Goal: Task Accomplishment & Management: Manage account settings

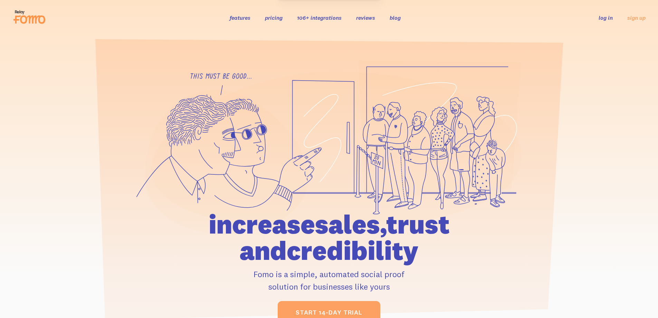
click at [606, 14] on link "log in" at bounding box center [606, 17] width 14 height 7
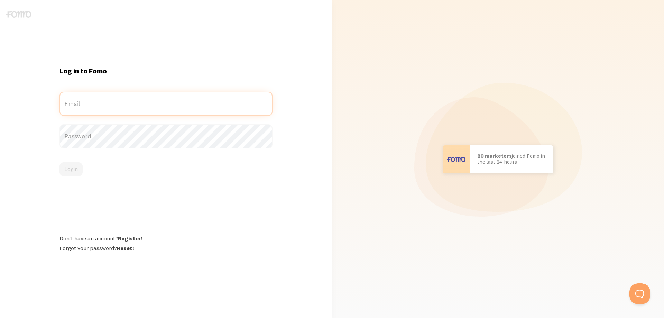
type input "digital@rkdgroup.com"
click at [225, 181] on div "Log in to Fomo digital@rkdgroup.com Email Password Login Don't have an account?…" at bounding box center [165, 158] width 221 height 185
click at [70, 166] on button "Login" at bounding box center [70, 169] width 23 height 14
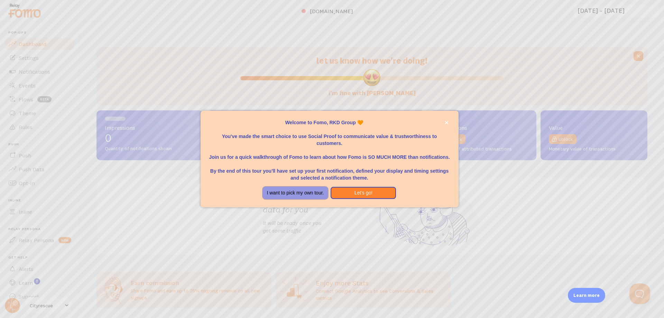
click at [293, 194] on button "I want to pick my own tour." at bounding box center [295, 193] width 65 height 12
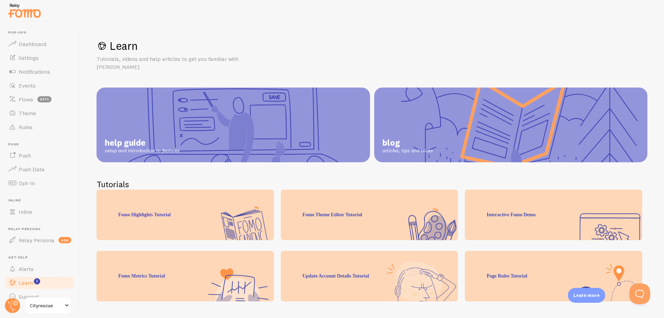
click at [35, 309] on link "Cityrescue" at bounding box center [48, 305] width 47 height 17
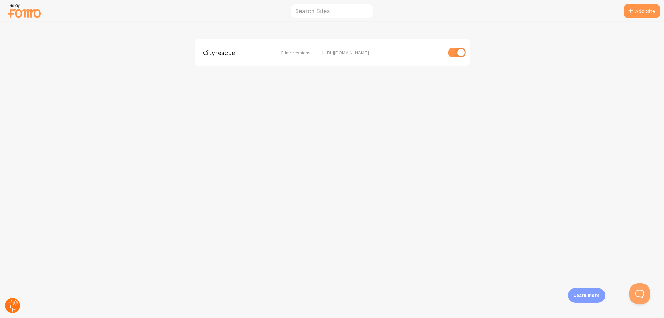
click at [9, 306] on circle at bounding box center [12, 305] width 15 height 15
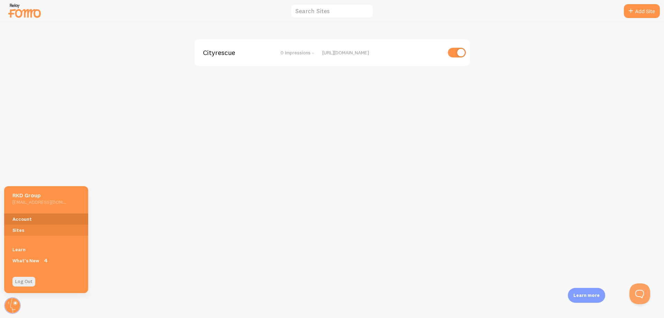
click at [29, 216] on link "Account" at bounding box center [46, 218] width 84 height 11
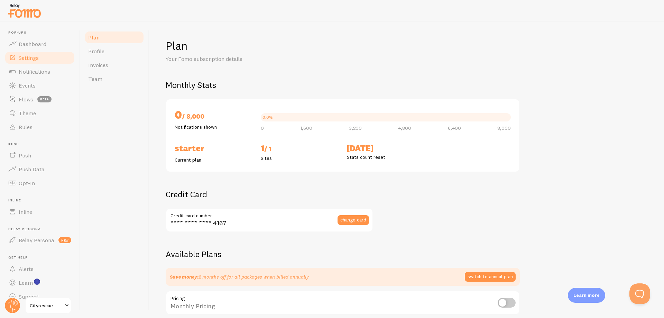
click at [46, 57] on link "Settings" at bounding box center [39, 58] width 71 height 14
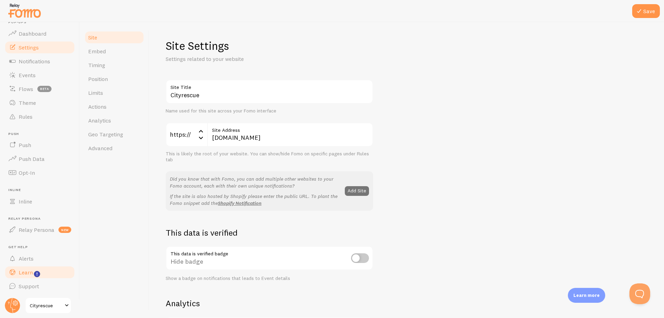
scroll to position [10, 0]
click at [10, 305] on circle at bounding box center [12, 305] width 15 height 15
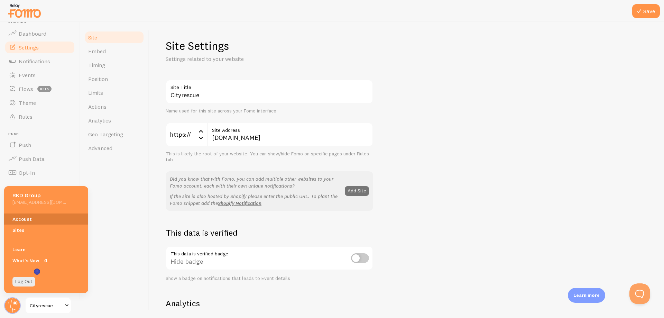
click at [19, 215] on link "Account" at bounding box center [46, 218] width 84 height 11
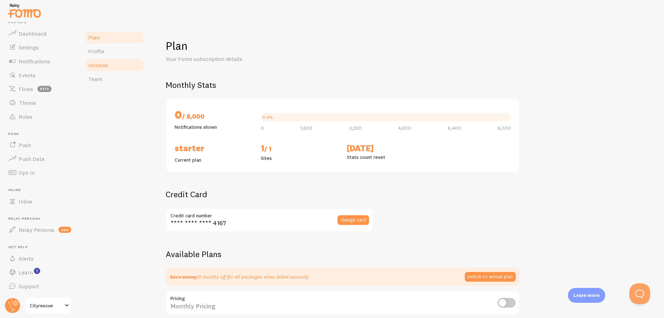
click at [105, 66] on span "Invoices" at bounding box center [98, 65] width 20 height 7
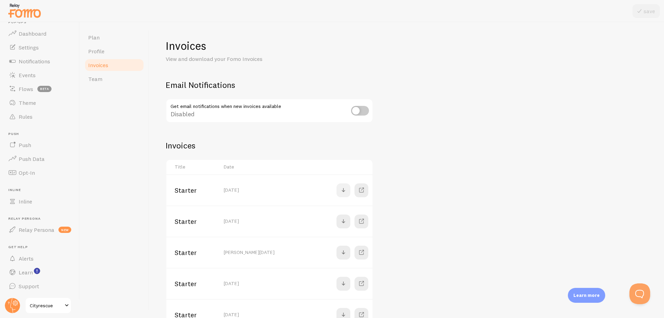
click at [345, 191] on span at bounding box center [343, 190] width 8 height 8
click at [10, 302] on circle at bounding box center [12, 305] width 15 height 15
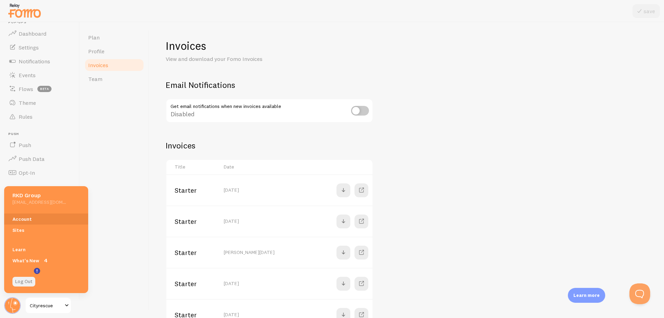
click at [22, 279] on link "Log Out" at bounding box center [23, 282] width 23 height 10
